Goal: Task Accomplishment & Management: Use online tool/utility

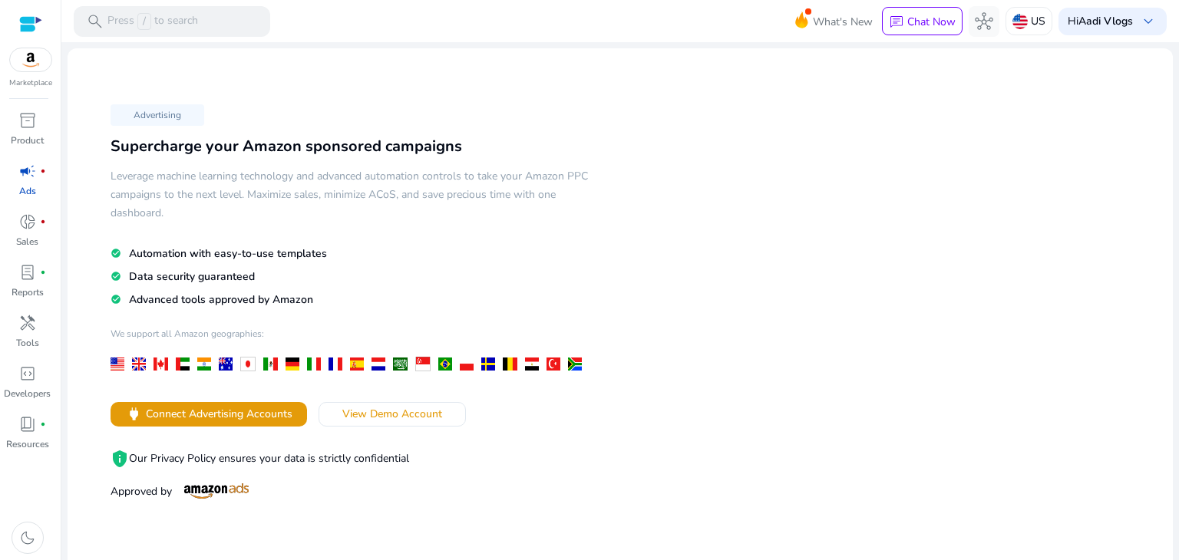
click at [21, 63] on img at bounding box center [30, 59] width 41 height 23
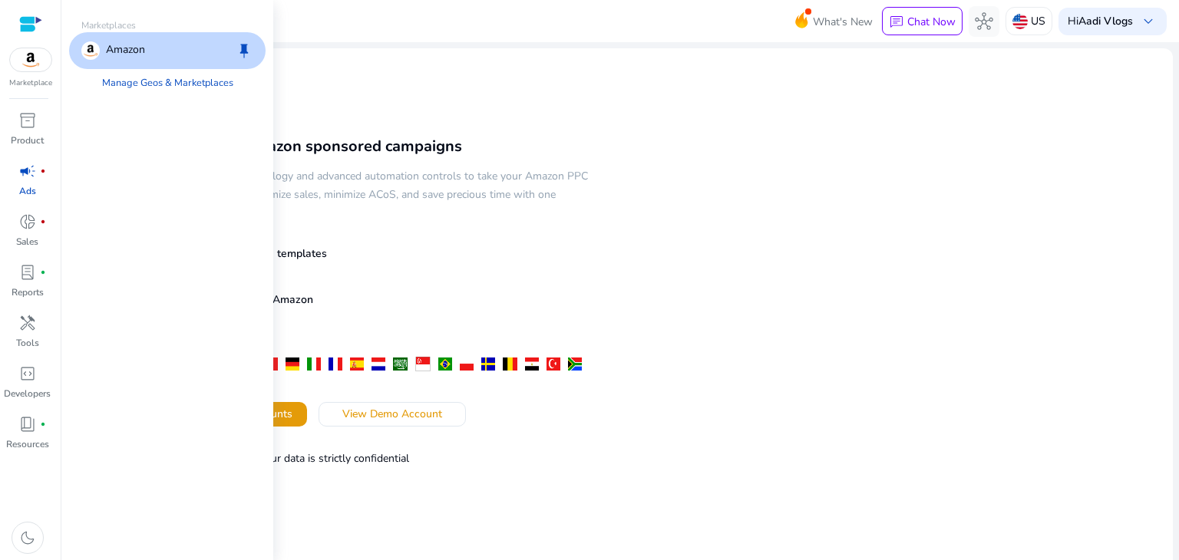
click at [139, 31] on p "Marketplaces" at bounding box center [167, 25] width 197 height 14
click at [120, 61] on div "Amazon keep" at bounding box center [167, 50] width 197 height 37
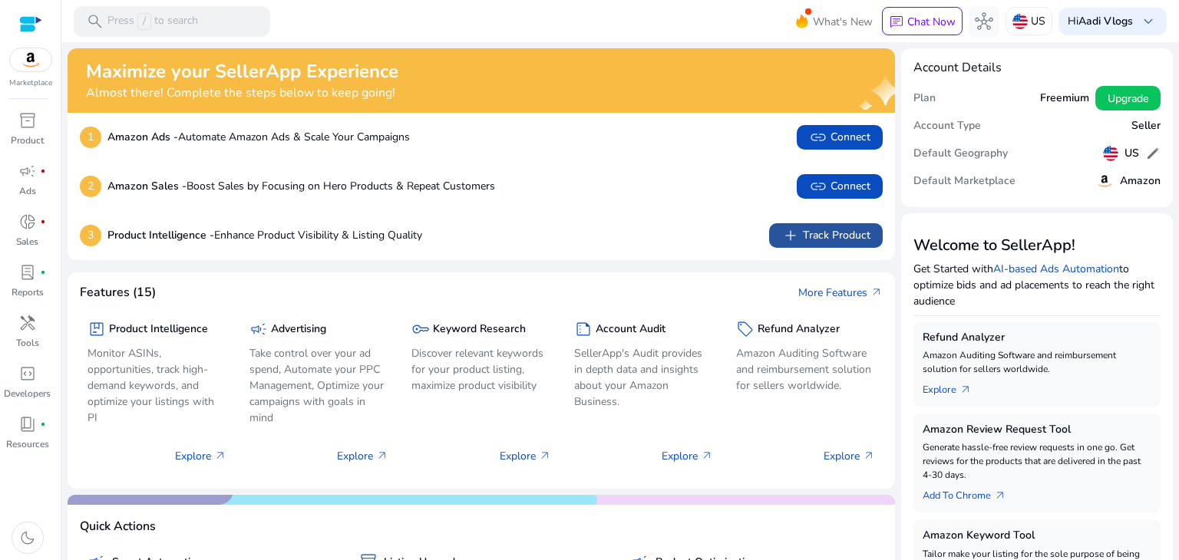
click at [791, 242] on span "add" at bounding box center [791, 235] width 18 height 18
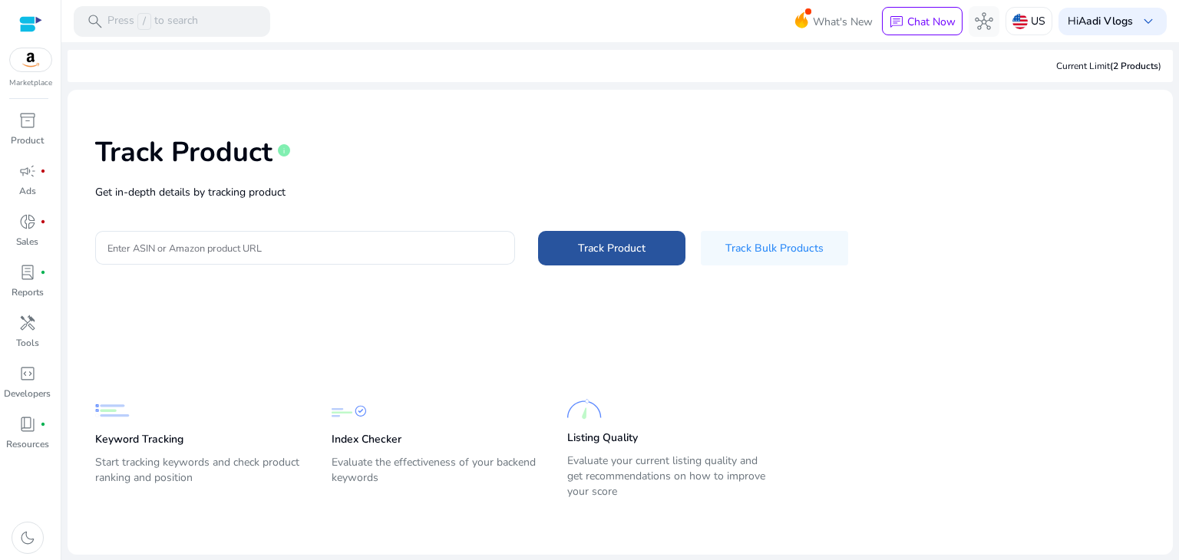
click at [591, 255] on span "Track Product" at bounding box center [612, 248] width 68 height 16
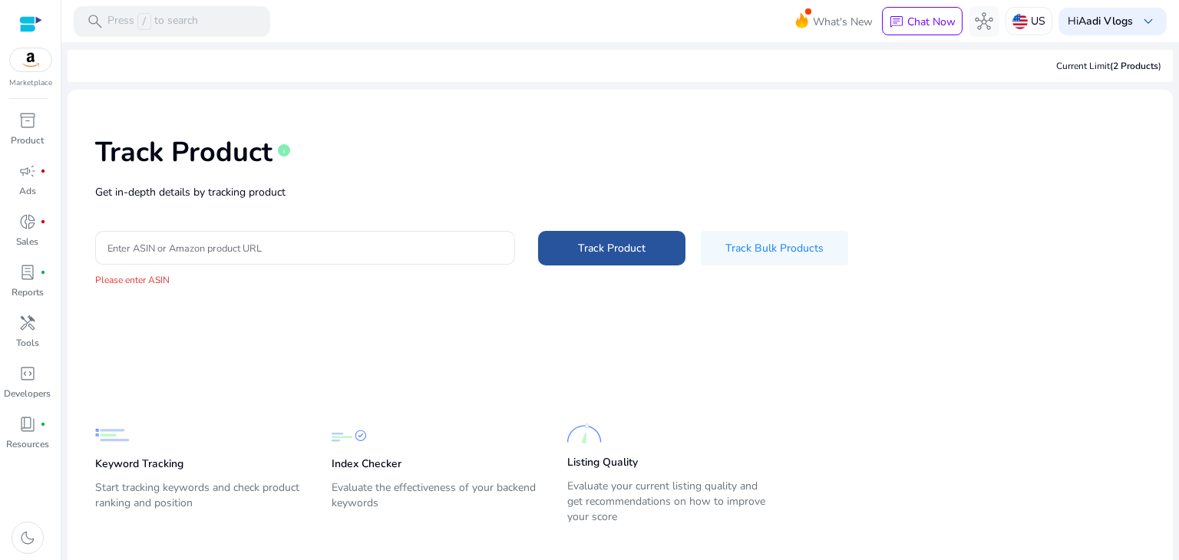
click at [591, 255] on span "Track Product" at bounding box center [612, 248] width 68 height 16
